Goal: Obtain resource: Download file/media

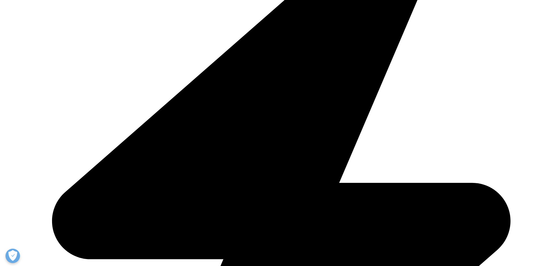
scroll to position [222, 0]
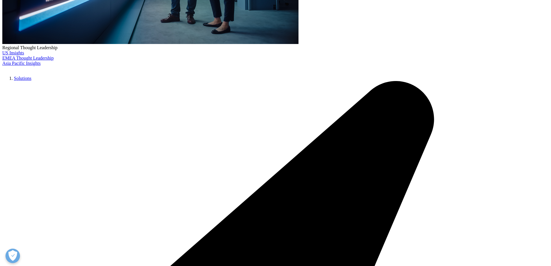
type input "Jihoon"
type input "Shin"
type input "[EMAIL_ADDRESS][DOMAIN_NAME]"
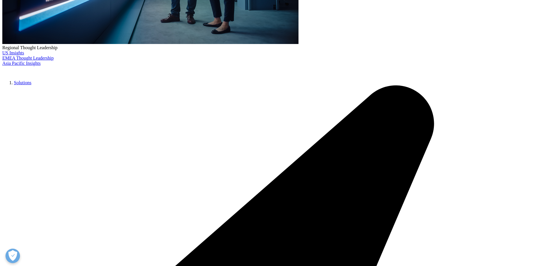
type input "analyst"
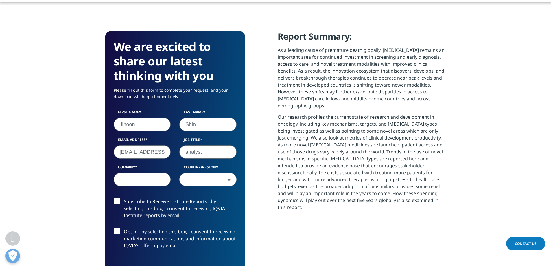
click at [167, 181] on input "Company" at bounding box center [142, 179] width 57 height 13
type input "SNU"
click at [193, 186] on span at bounding box center [208, 179] width 57 height 13
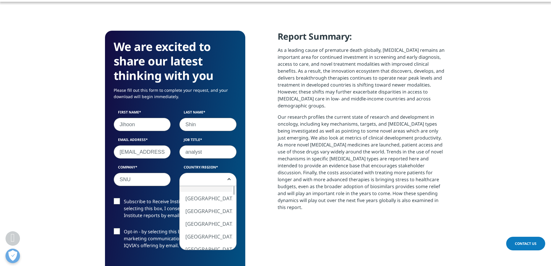
click at [210, 186] on span at bounding box center [208, 179] width 57 height 13
select select "[GEOGRAPHIC_DATA]"
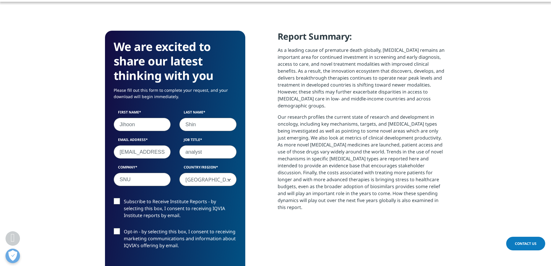
click at [118, 207] on label "Subscribe to Receive Institute Reports - by selecting this box, I consent to re…" at bounding box center [175, 210] width 123 height 24
click at [124, 198] on input "Subscribe to Receive Institute Reports - by selecting this box, I consent to re…" at bounding box center [124, 198] width 0 height 0
click at [117, 239] on label "Opt-in - by selecting this box, I consent to receiving marketing communications…" at bounding box center [175, 240] width 123 height 24
click at [124, 228] on input "Opt-in - by selecting this box, I consent to receiving marketing communications…" at bounding box center [124, 228] width 0 height 0
click at [81, 224] on section "We are excited to share our latest thinking with you Please fill out this form …" at bounding box center [275, 191] width 551 height 372
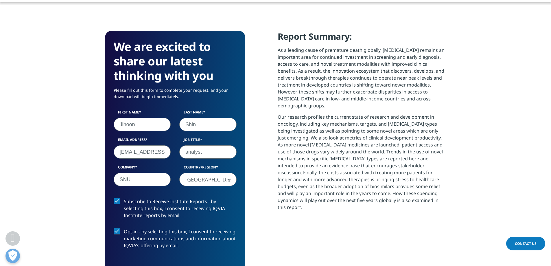
scroll to position [251, 0]
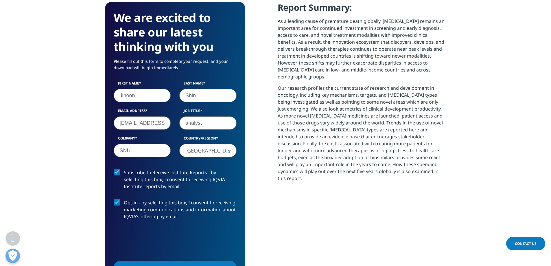
click at [79, 202] on section "We are excited to share our latest thinking with you Please fill out this form …" at bounding box center [275, 162] width 551 height 372
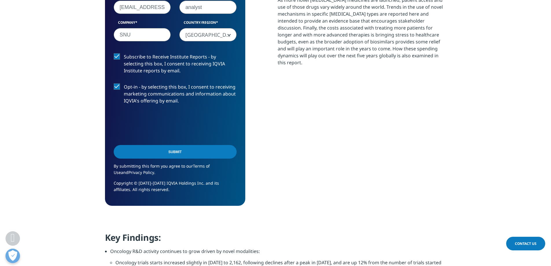
click at [185, 157] on input "Submit" at bounding box center [175, 152] width 123 height 14
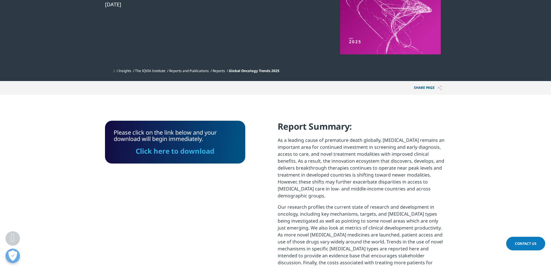
scroll to position [124, 0]
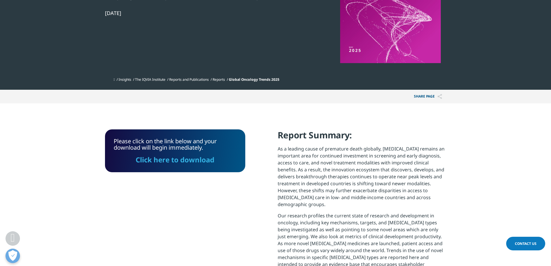
click at [186, 155] on div "Please click on the link below and your download will begin immediately. Click …" at bounding box center [175, 150] width 123 height 25
click at [202, 164] on link "Click here to download" at bounding box center [175, 160] width 79 height 10
